Goal: Transaction & Acquisition: Purchase product/service

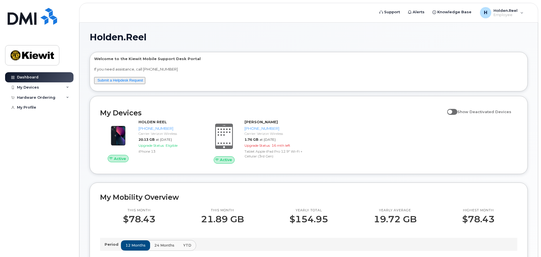
click at [455, 113] on span at bounding box center [452, 112] width 10 height 6
click at [452, 111] on input "Show Deactivated Devices" at bounding box center [449, 109] width 5 height 5
click at [457, 112] on span at bounding box center [452, 112] width 10 height 6
click at [452, 111] on input "Show Deactivated Devices" at bounding box center [449, 109] width 5 height 5
checkbox input "false"
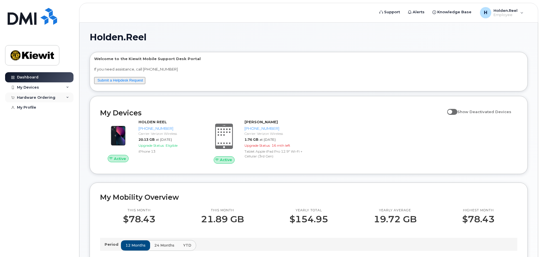
click at [64, 99] on div "Hardware Ordering" at bounding box center [39, 98] width 68 height 10
click at [37, 107] on div "New Order" at bounding box center [29, 107] width 21 height 5
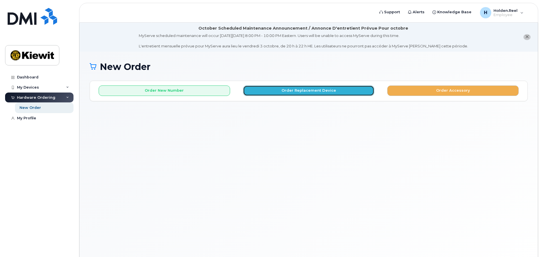
click at [331, 91] on button "Order Replacement Device" at bounding box center [308, 91] width 131 height 10
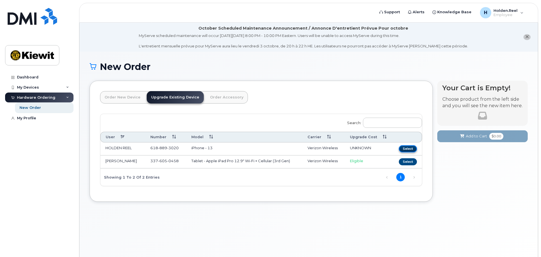
click at [407, 149] on button "Select" at bounding box center [408, 149] width 18 height 7
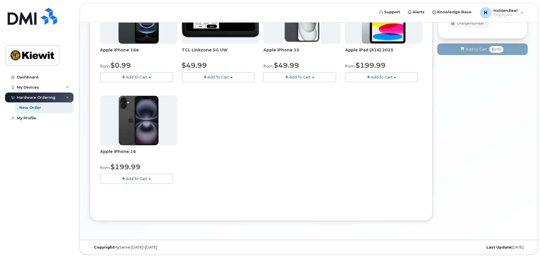
scroll to position [146, 0]
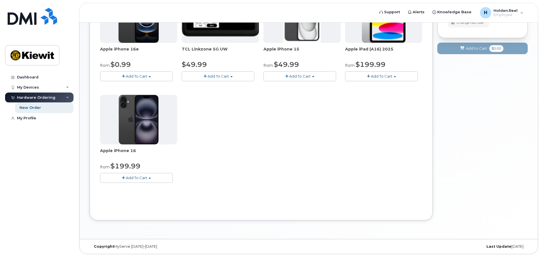
click at [155, 177] on button "Add To Cart" at bounding box center [136, 178] width 73 height 10
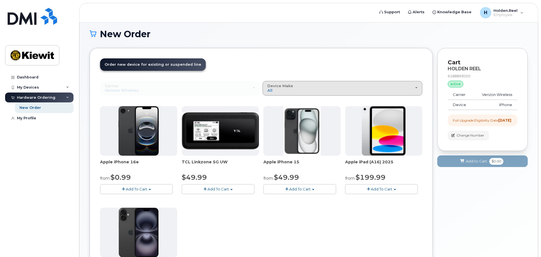
click at [416, 85] on div "Device Make All iPhone Modem Tablet" at bounding box center [342, 88] width 150 height 9
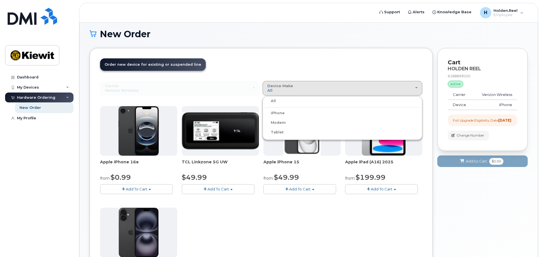
click at [274, 112] on label "iPhone" at bounding box center [274, 113] width 21 height 7
click at [0, 0] on input "iPhone" at bounding box center [0, 0] width 0 height 0
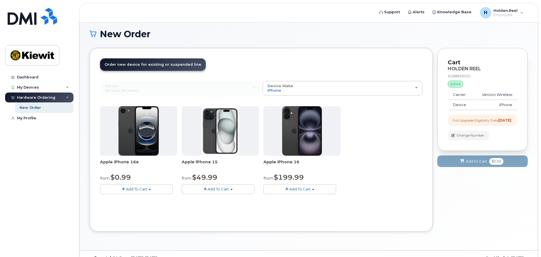
click at [362, 223] on div "Order New Device Upgrade Existing Device Order Accessory Order new device and n…" at bounding box center [261, 140] width 343 height 184
click at [311, 192] on button "Add To Cart" at bounding box center [299, 190] width 73 height 10
click at [307, 207] on link "$199.99 - 2 Year Upgrade (128GB)" at bounding box center [303, 206] width 76 height 7
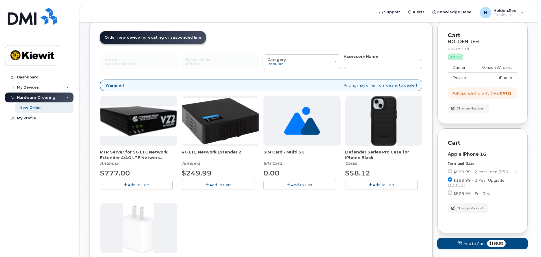
scroll to position [61, 0]
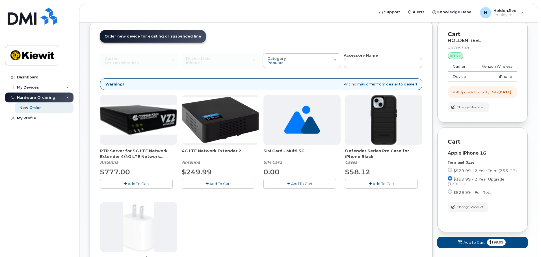
click at [449, 172] on input "$929.99 - 2 Year Term (256 GB)" at bounding box center [450, 170] width 5 height 5
radio input "true"
click at [449, 172] on input "$929.99 - 2 Year Term (256 GB)" at bounding box center [450, 170] width 5 height 5
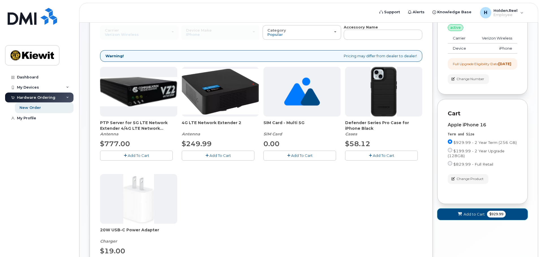
click at [470, 217] on span "Add to Cart" at bounding box center [473, 214] width 21 height 5
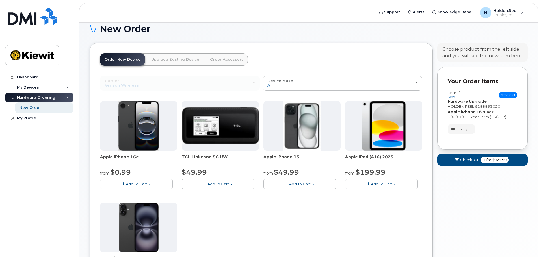
scroll to position [0, 0]
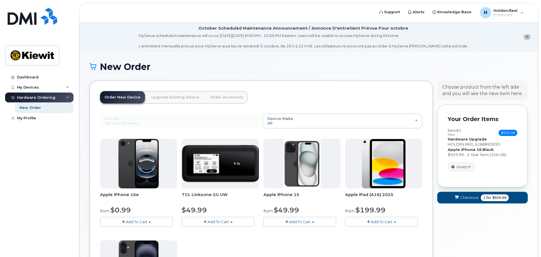
click at [469, 200] on span "Checkout" at bounding box center [469, 197] width 18 height 5
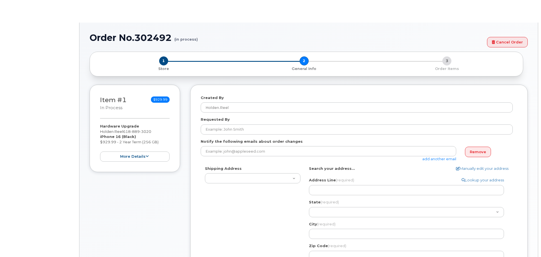
select select
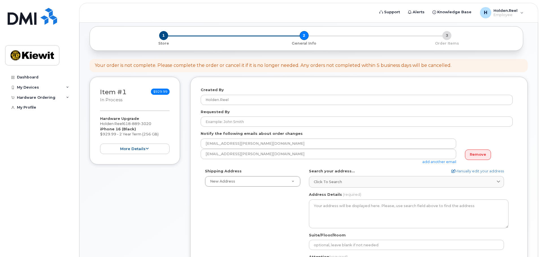
scroll to position [57, 0]
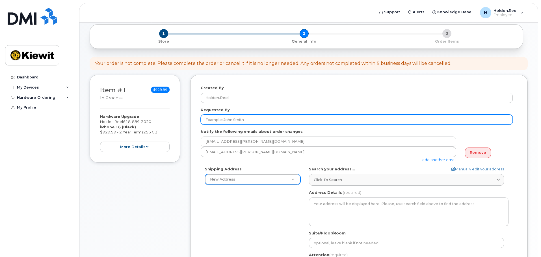
click at [228, 118] on input "Requested By" at bounding box center [357, 120] width 312 height 10
type input "Holden.Reel"
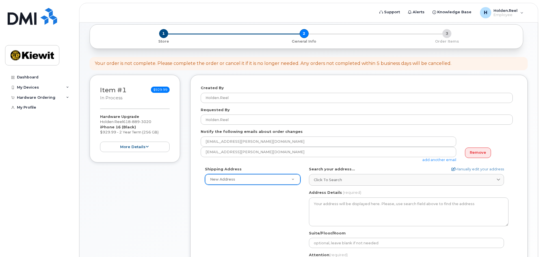
click at [254, 162] on div "holden.reel@cherne.com add another email" at bounding box center [331, 155] width 260 height 16
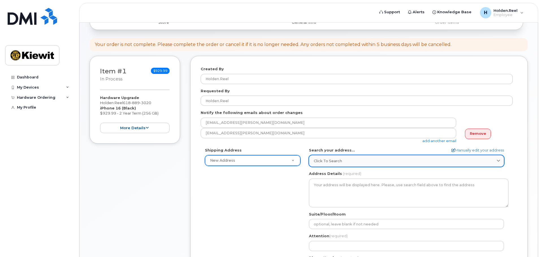
scroll to position [85, 0]
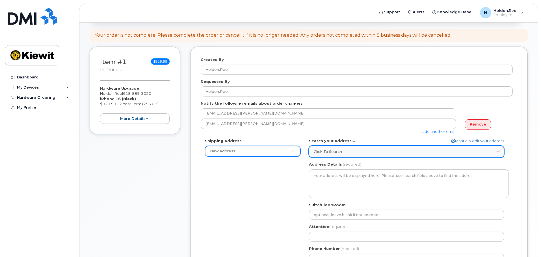
click at [497, 152] on icon at bounding box center [499, 152] width 4 height 4
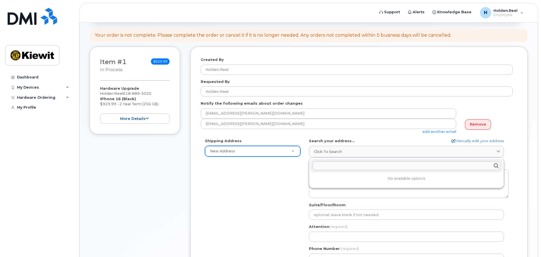
click at [271, 172] on div "Shipping Address New Address New Address AB Search your address... Manually edi…" at bounding box center [357, 203] width 312 height 130
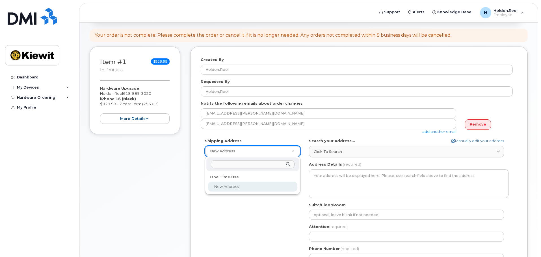
select select
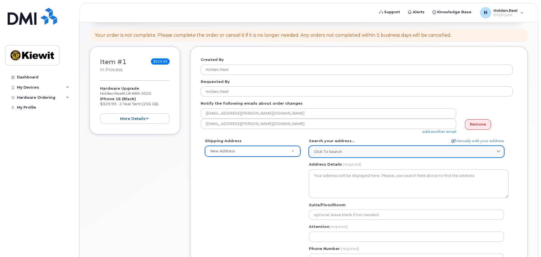
click at [358, 151] on div "Click to search" at bounding box center [406, 151] width 185 height 5
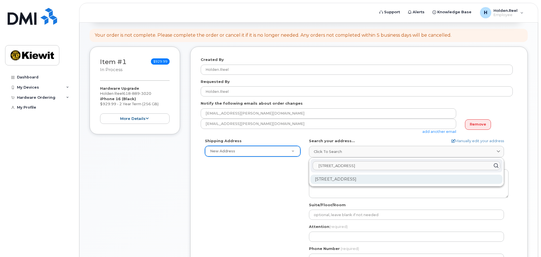
type input "536 Lucky Lane"
click at [378, 180] on div "536 Lucky Ln Clarksville TN 37042-1056" at bounding box center [406, 179] width 192 height 9
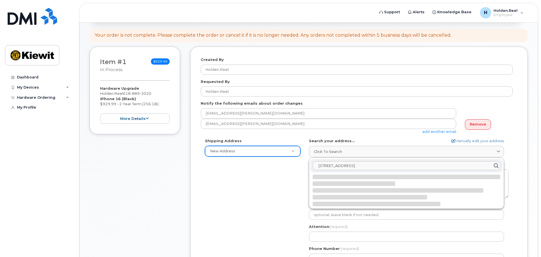
select select
type textarea "536 Lucky Ln CLARKSVILLE TN 37042-1056 UNITED STATES"
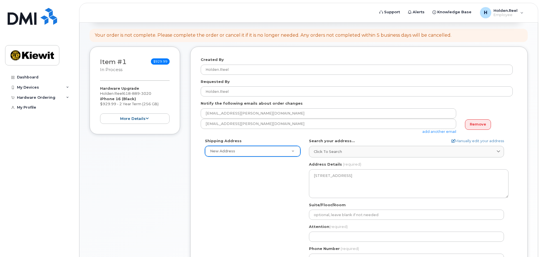
click at [263, 201] on div "Shipping Address New Address New Address TN Clarksville Search your address... …" at bounding box center [357, 203] width 312 height 130
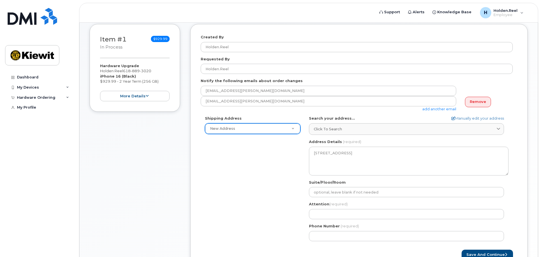
scroll to position [141, 0]
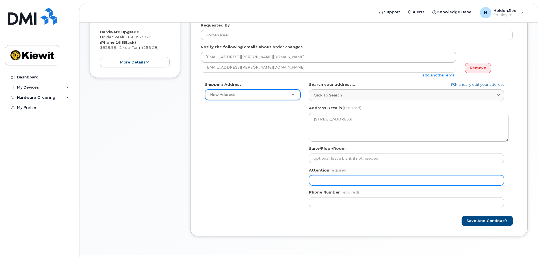
click at [330, 180] on input "Attention (required)" at bounding box center [406, 180] width 195 height 10
select select
type input "H"
select select
type input "Ho"
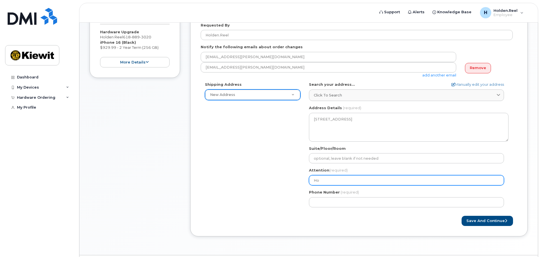
select select
type input "Hol"
select select
type input "Hold"
select select
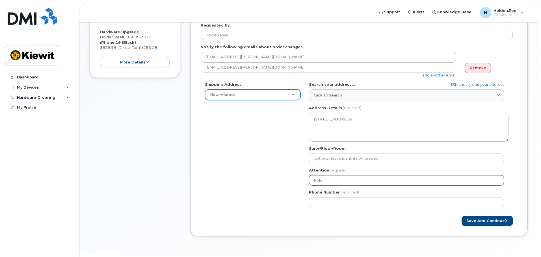
type input "Holde"
select select
type input "Holden"
select select
type input "Holden R"
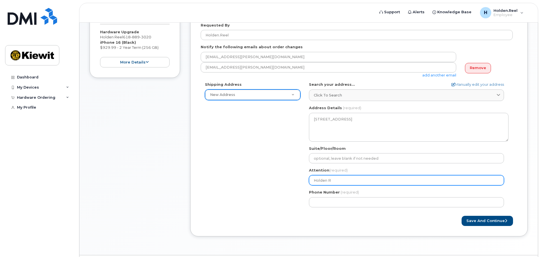
select select
type input "Holden Re"
select select
type input "Holden Ree"
select select
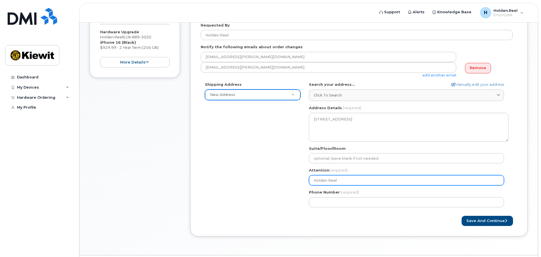
type input "Holden Reel"
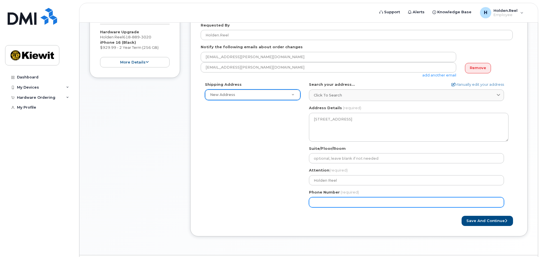
drag, startPoint x: 265, startPoint y: 182, endPoint x: 318, endPoint y: 203, distance: 57.6
click at [265, 182] on div "Shipping Address New Address New Address TN Clarksville Search your address... …" at bounding box center [357, 147] width 312 height 130
click at [354, 203] on input "Phone Number" at bounding box center [406, 203] width 195 height 10
type input "618"
type input "6188893020"
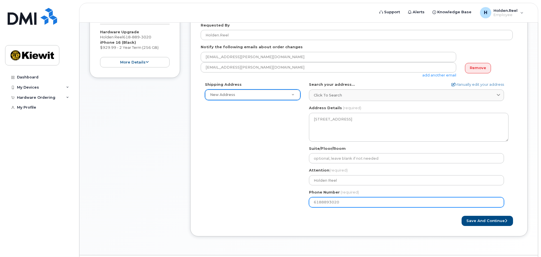
select select
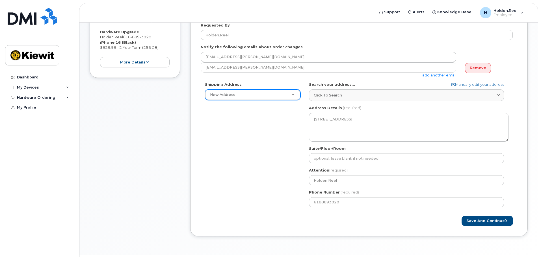
click at [405, 220] on div "Save and Continue" at bounding box center [438, 221] width 158 height 10
click at [482, 221] on button "Save and Continue" at bounding box center [486, 221] width 51 height 10
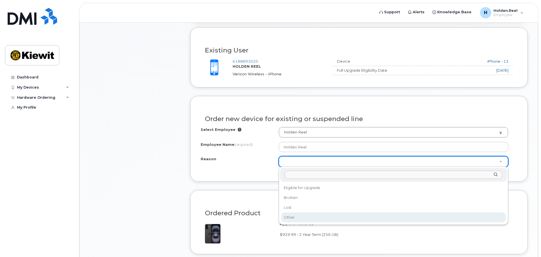
scroll to position [226, 0]
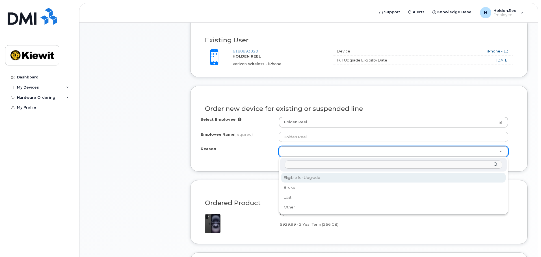
select select "eligible_for_upgrade"
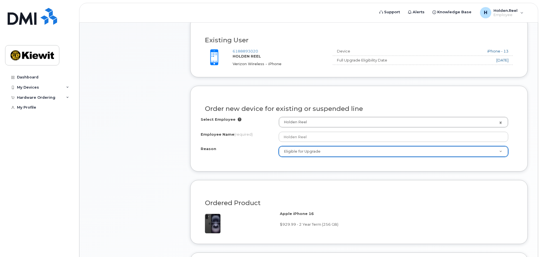
click at [270, 164] on div "Order new device for existing or suspended line Select Employee Holden Reel 215…" at bounding box center [358, 129] width 337 height 86
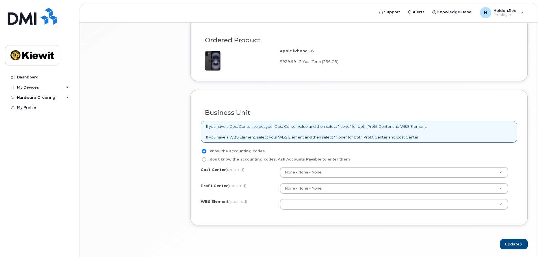
scroll to position [396, 0]
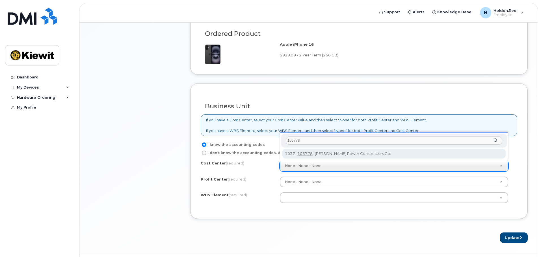
type input "105778"
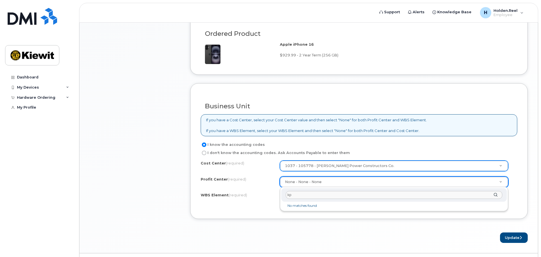
type input "k"
type input "K"
type input "p"
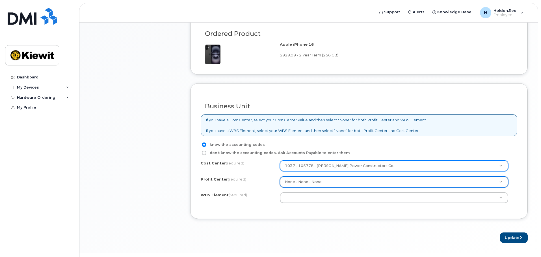
click at [248, 188] on div "Cost Center (required) 1037 - 105778 - Kiewit Power Constructors Co. 105778 Pro…" at bounding box center [359, 185] width 316 height 48
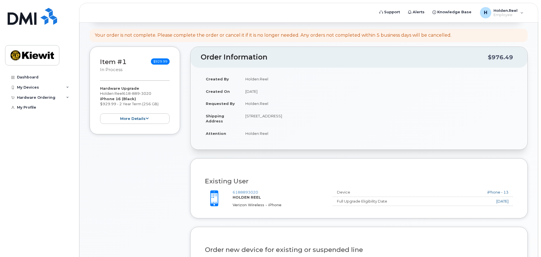
scroll to position [410, 0]
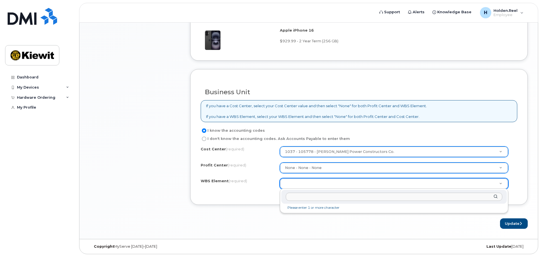
click at [298, 198] on input "text" at bounding box center [394, 197] width 216 height 8
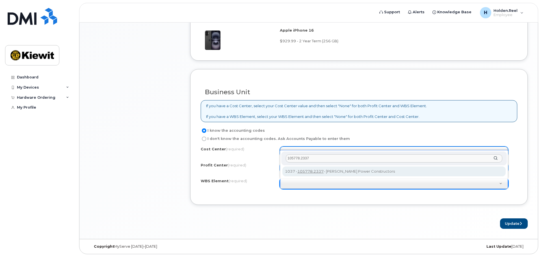
type input "105778.2337"
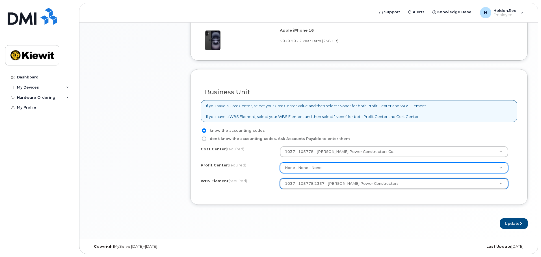
drag, startPoint x: 502, startPoint y: 150, endPoint x: 496, endPoint y: 150, distance: 5.9
click at [507, 223] on button "Update" at bounding box center [514, 224] width 28 height 10
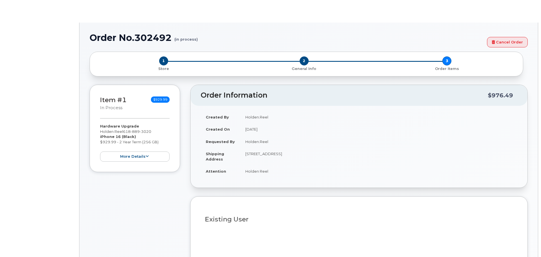
type input "2152087"
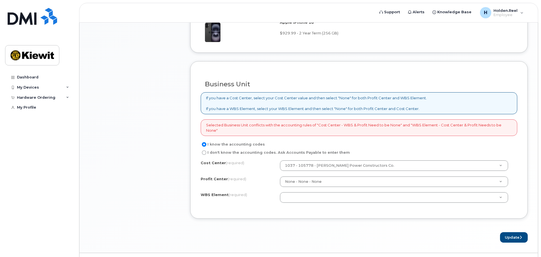
scroll to position [424, 0]
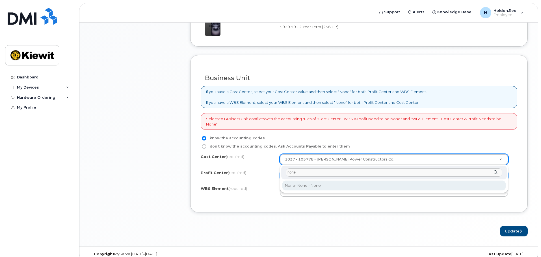
type input "none"
type input "None"
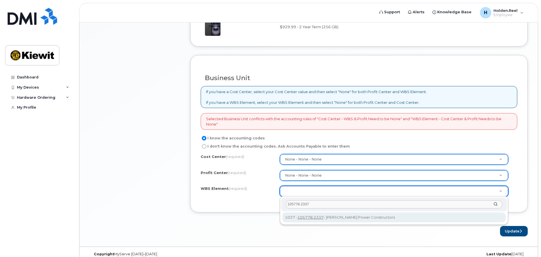
type input "105778.2337"
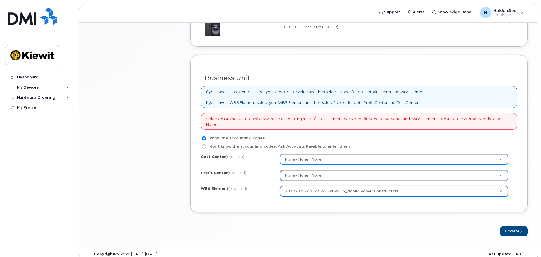
click at [423, 220] on form "Existing User Additional cost to upgrading the device Selected device is Eligib…" at bounding box center [358, 27] width 337 height 417
click at [508, 231] on button "Update" at bounding box center [514, 231] width 28 height 10
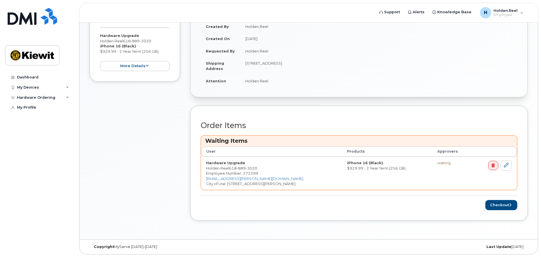
scroll to position [162, 0]
click at [497, 207] on button "Checkout" at bounding box center [501, 205] width 32 height 10
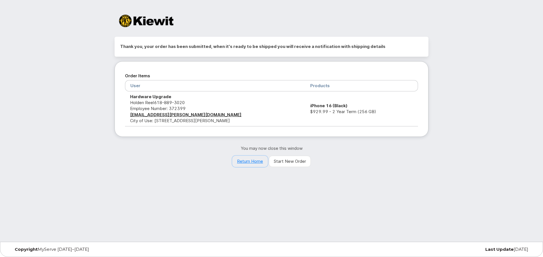
click at [257, 162] on link "Return Home" at bounding box center [250, 161] width 36 height 11
